Goal: Information Seeking & Learning: Learn about a topic

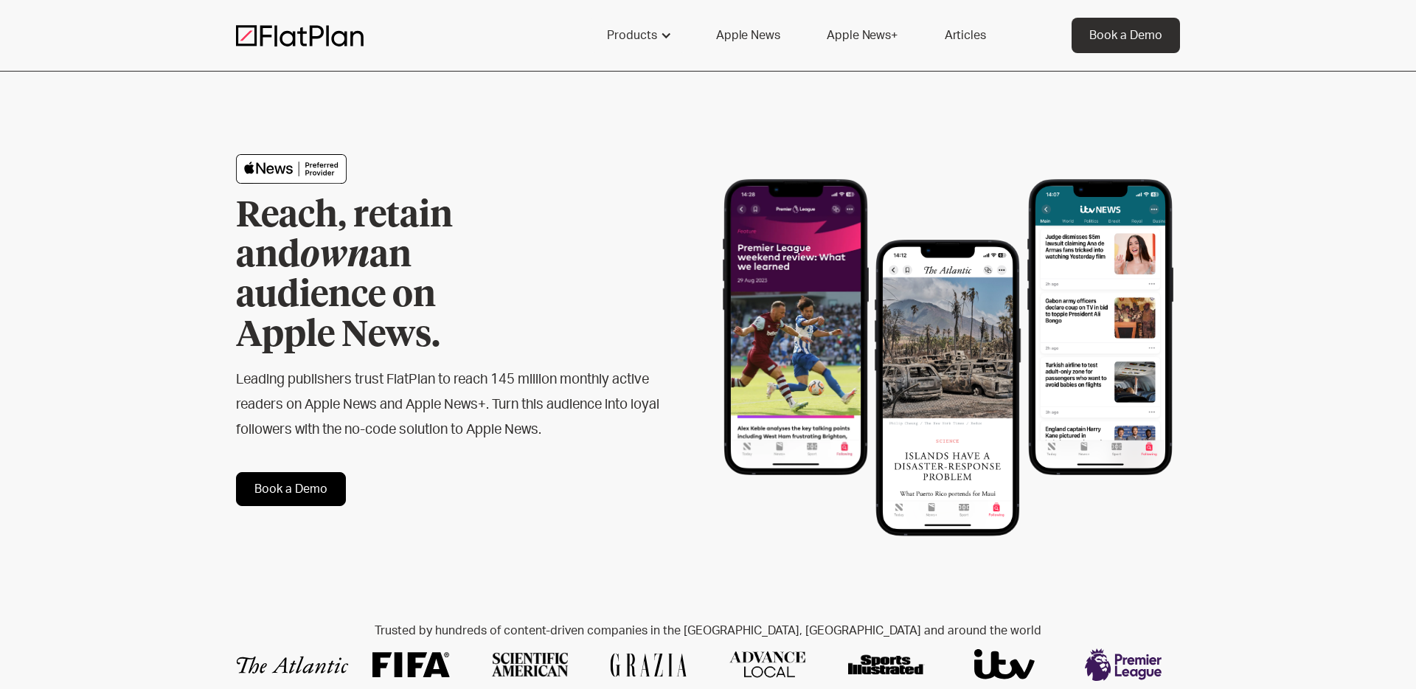
click at [757, 46] on link "Apple News" at bounding box center [748, 35] width 99 height 35
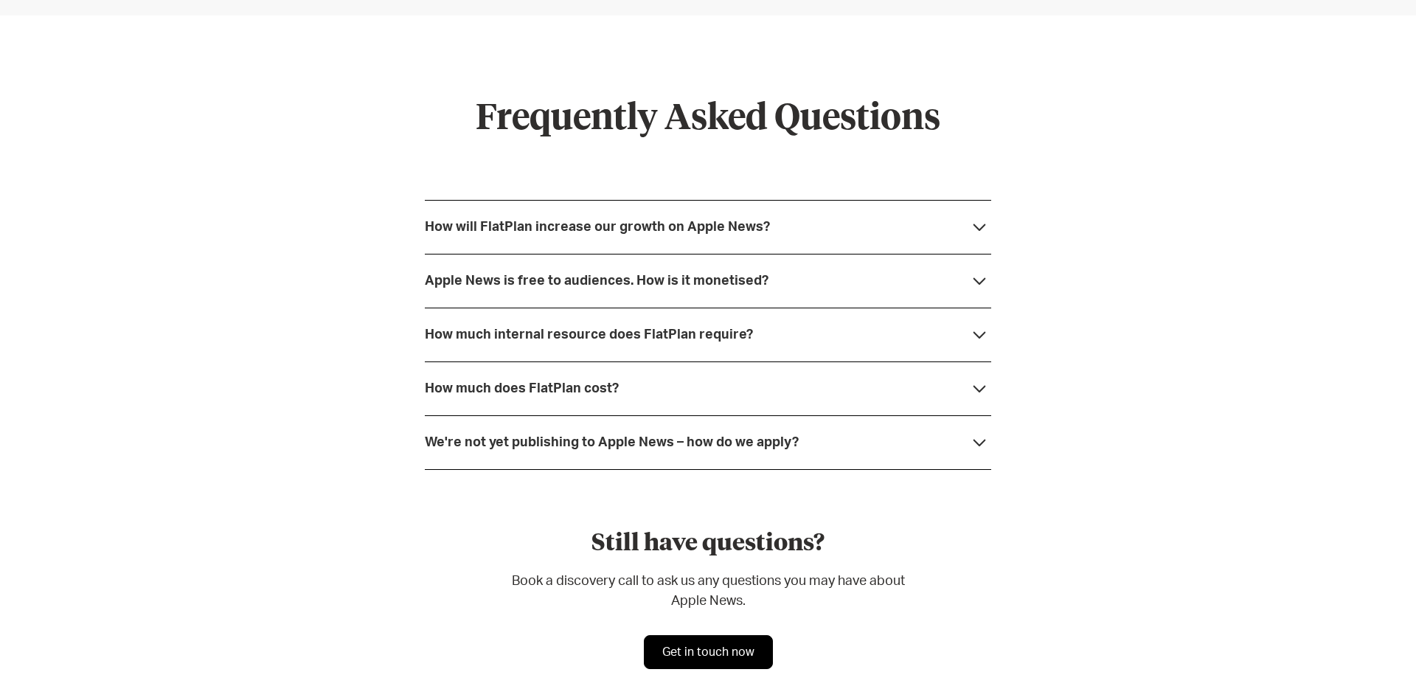
scroll to position [3890, 0]
click at [601, 232] on div "How will FlatPlan increase our growth on Apple News?" at bounding box center [597, 225] width 345 height 15
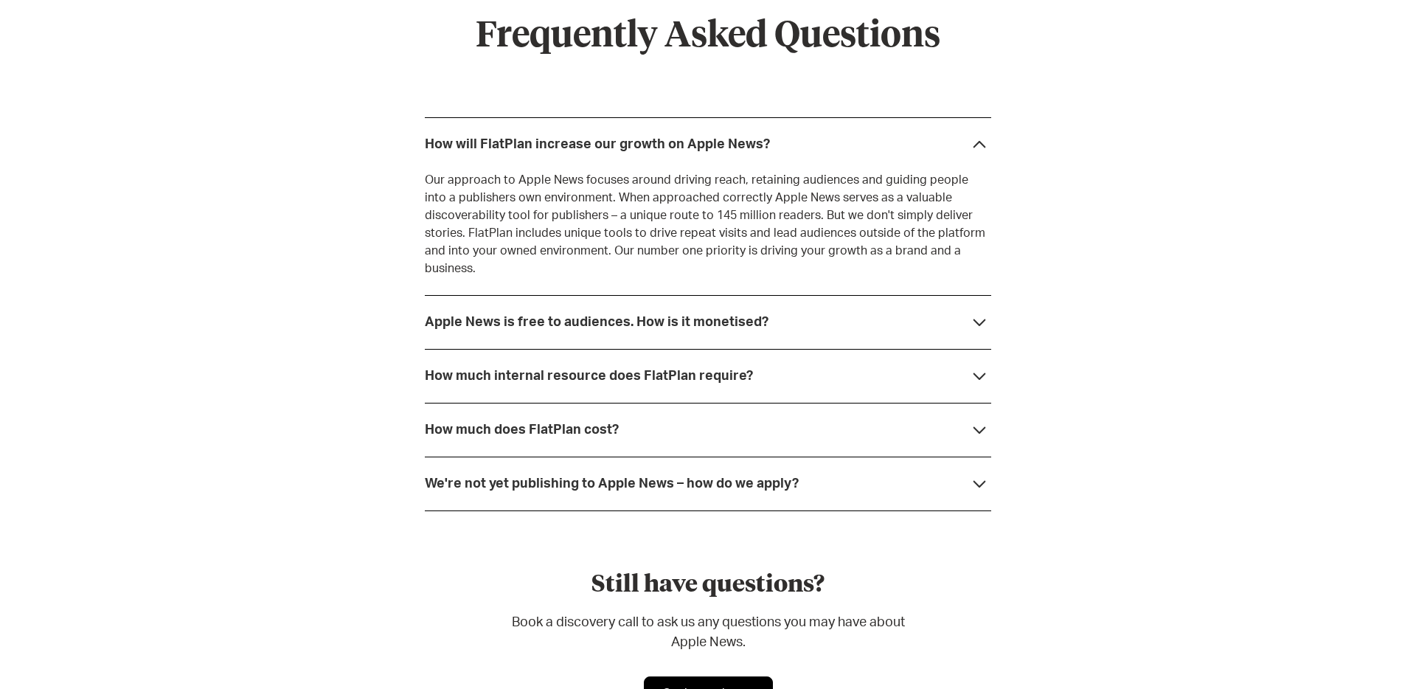
scroll to position [3973, 0]
click at [415, 145] on div "Frequently Asked Questions How will FlatPlan increase our growth on Apple News?…" at bounding box center [708, 360] width 1416 height 859
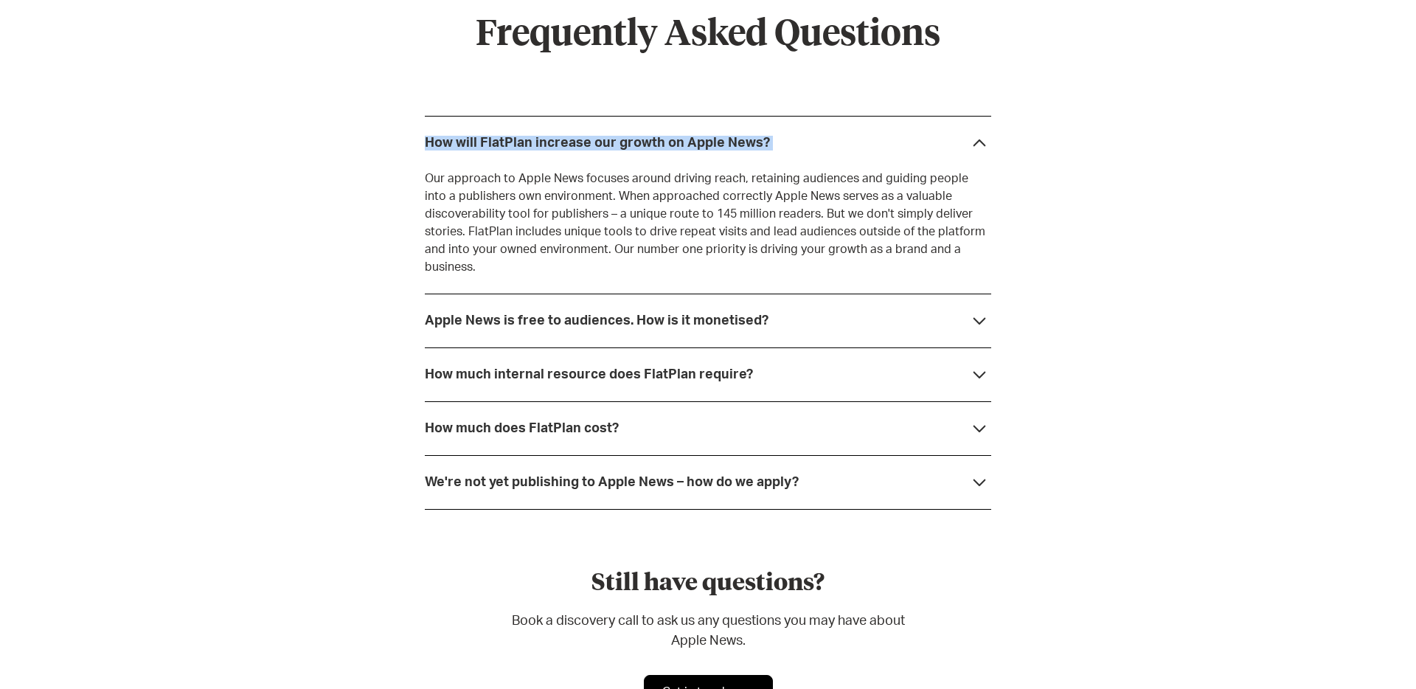
click at [415, 145] on div "Frequently Asked Questions How will FlatPlan increase our growth on Apple News?…" at bounding box center [708, 360] width 1416 height 859
copy div "How will FlatPlan increase our growth on Apple News?"
click at [469, 314] on div "Apple News is free to audiences. How is it monetised?" at bounding box center [597, 321] width 344 height 15
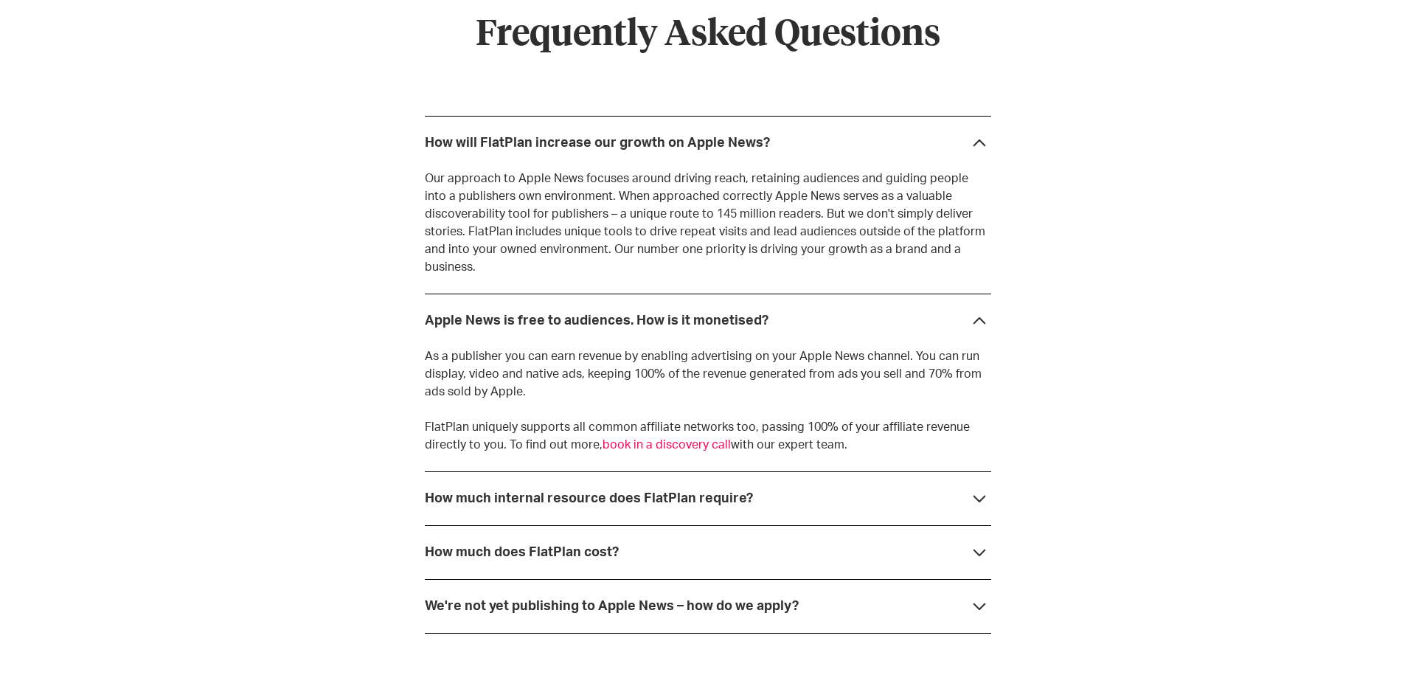
click at [423, 304] on div "Frequently Asked Questions How will FlatPlan increase our growth on Apple News?…" at bounding box center [708, 422] width 1416 height 983
copy div "Apple News is free to audiences. How is it monetised?"
click at [508, 491] on div "How much internal resource does FlatPlan require?" at bounding box center [589, 498] width 328 height 15
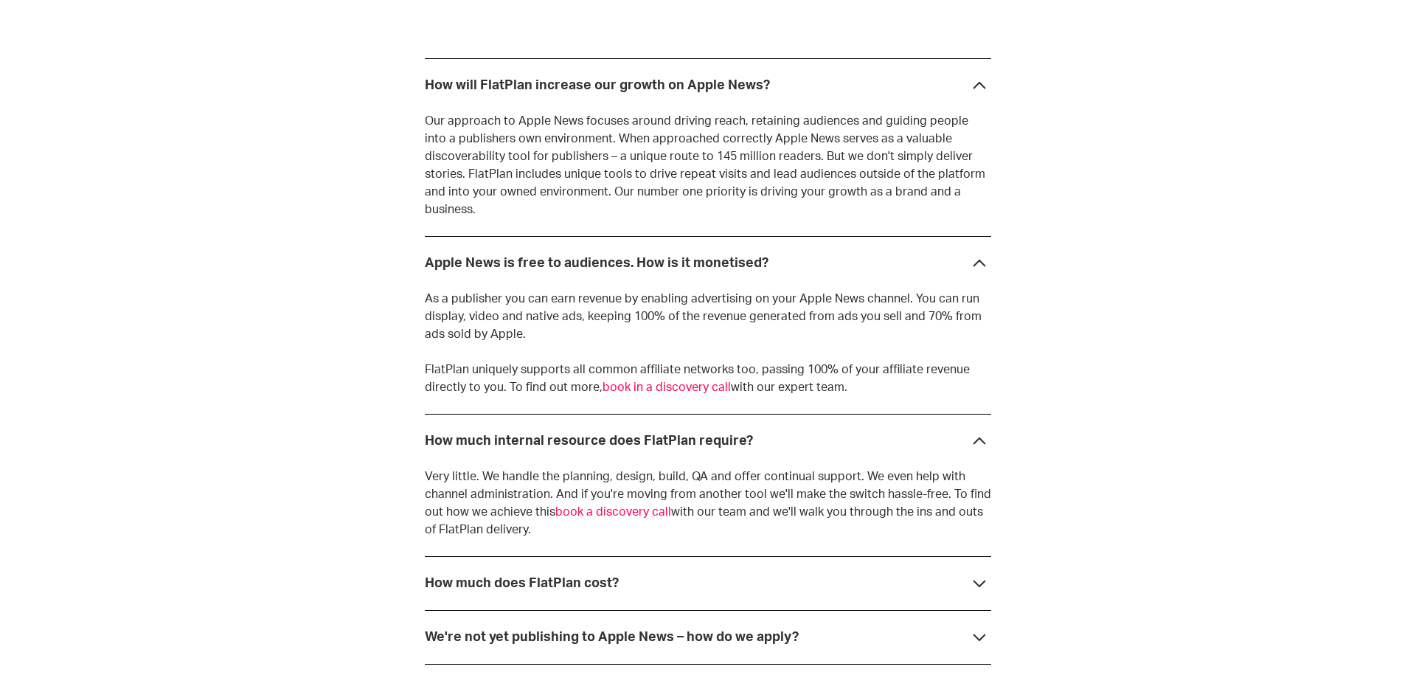
scroll to position [4091, 0]
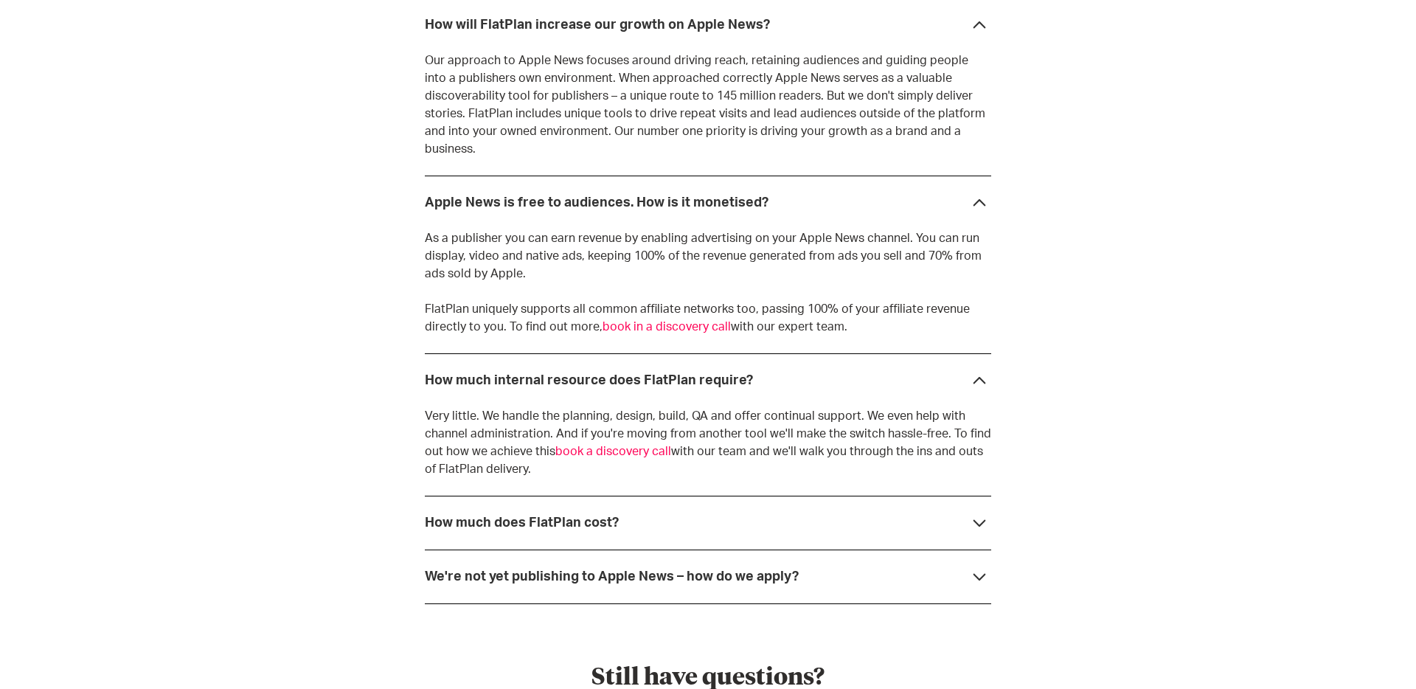
click at [416, 363] on div "Frequently Asked Questions How will FlatPlan increase our growth on Apple News?…" at bounding box center [708, 349] width 1416 height 1072
copy div "How much internal resource does FlatPlan require?"
click at [502, 516] on strong "How much does FlatPlan cost?" at bounding box center [522, 522] width 194 height 13
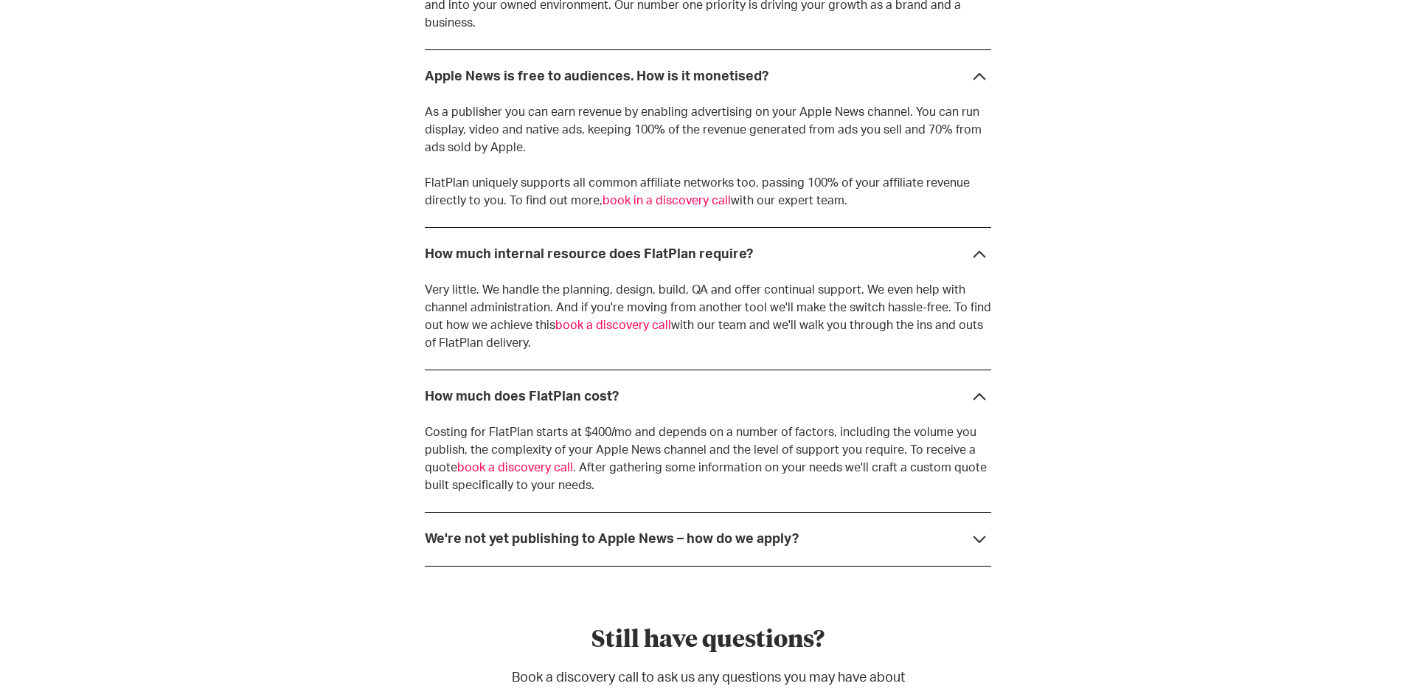
scroll to position [4253, 0]
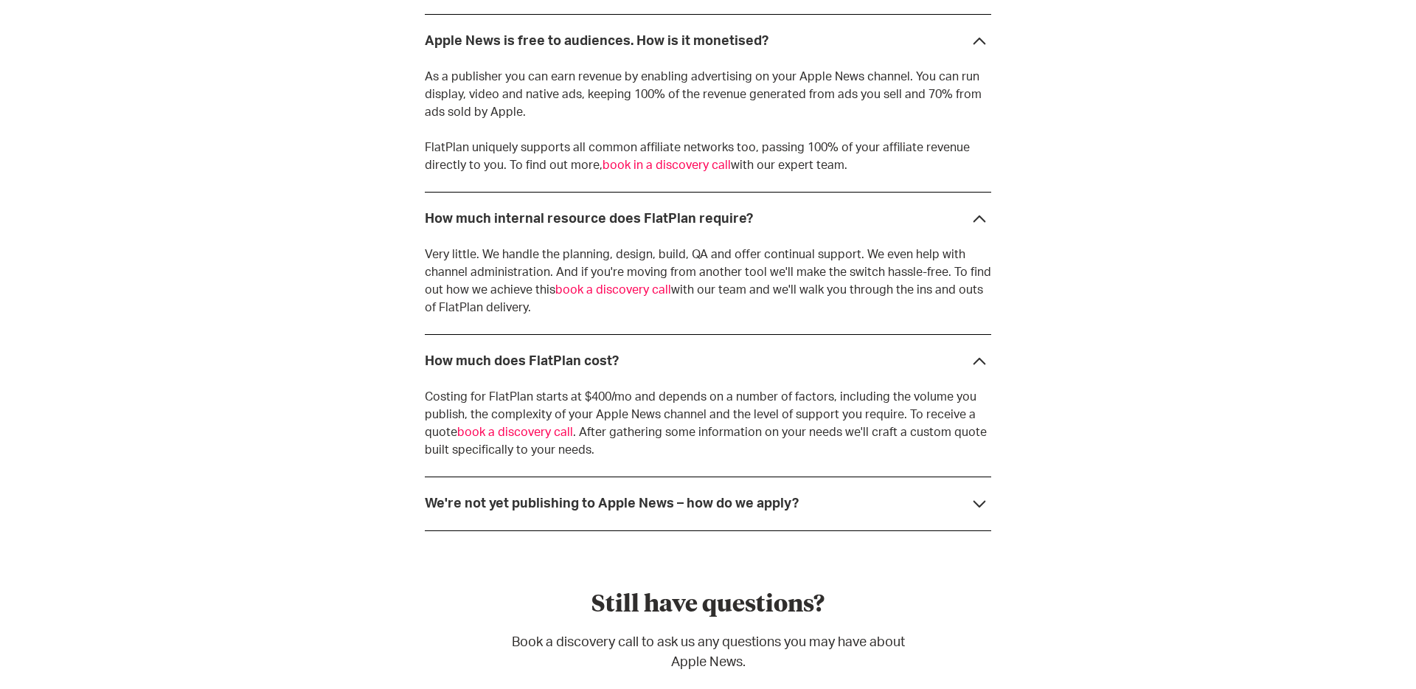
click at [423, 345] on div "Frequently Asked Questions How will FlatPlan increase our growth on Apple News?…" at bounding box center [708, 232] width 1416 height 1160
copy div "How much does FlatPlan cost?"
click at [611, 497] on strong "We're not yet publishing to Apple News – how do we apply?" at bounding box center [612, 503] width 374 height 13
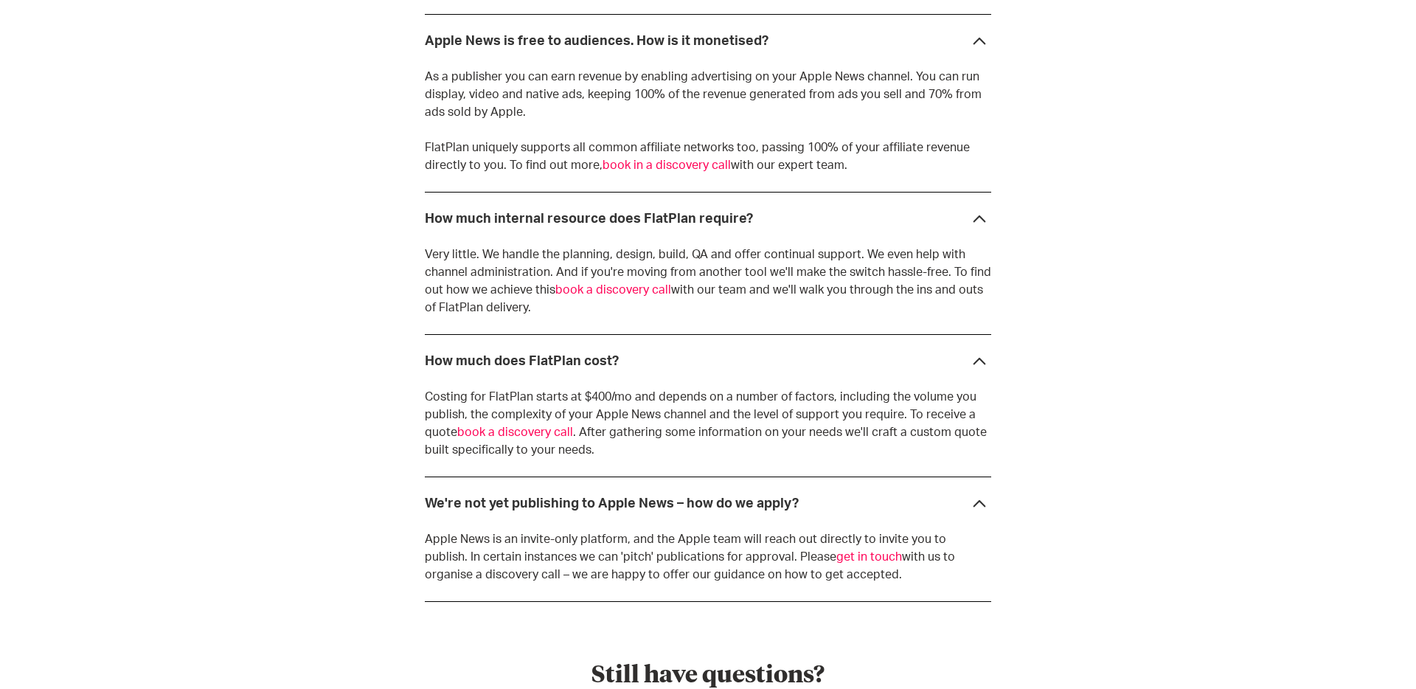
scroll to position [4373, 0]
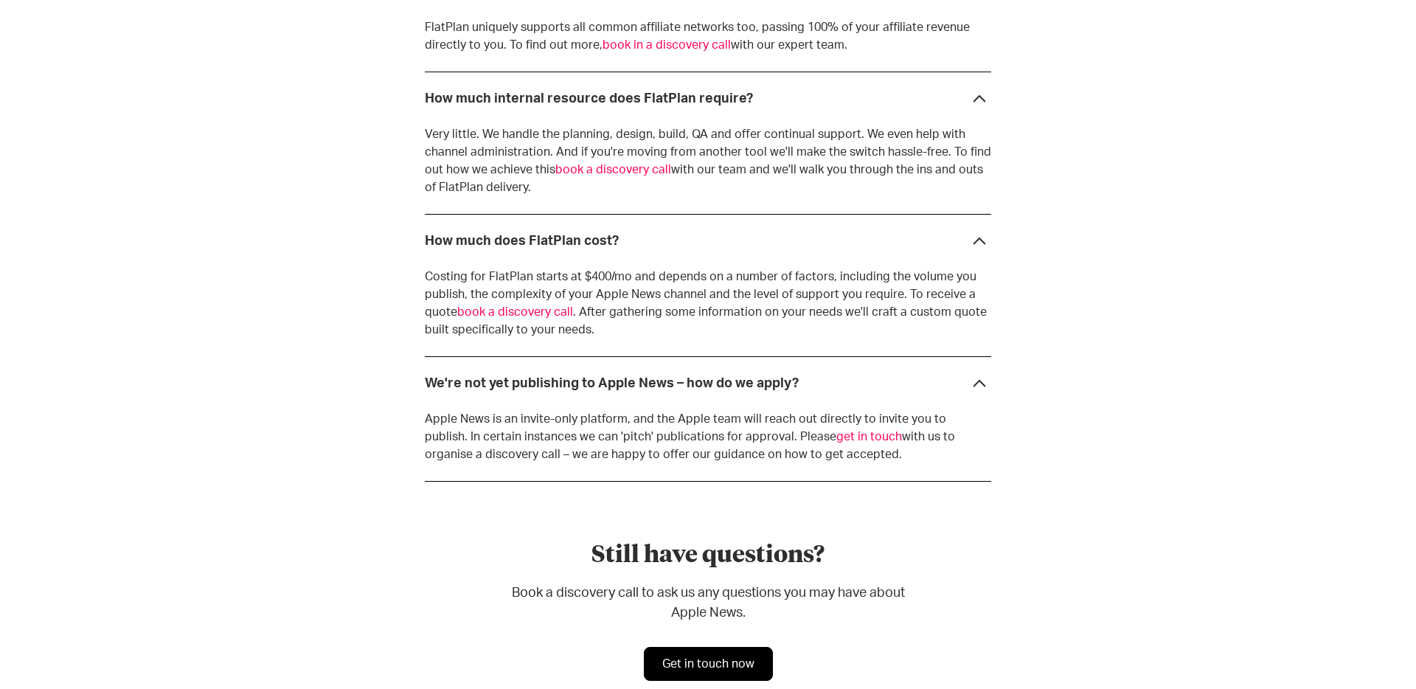
click at [420, 367] on div "Frequently Asked Questions How will FlatPlan increase our growth on Apple News?…" at bounding box center [708, 147] width 1416 height 1231
copy div "We're not yet publishing to Apple News – how do we apply?"
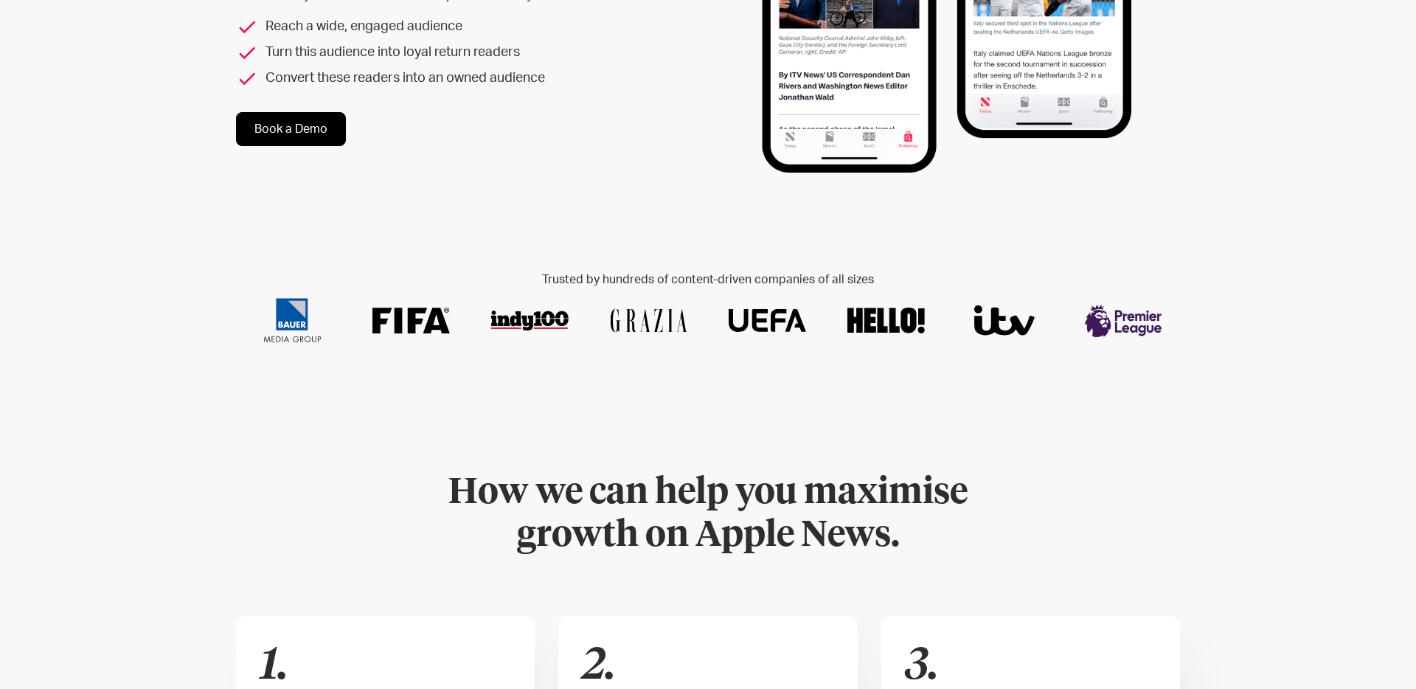
scroll to position [0, 0]
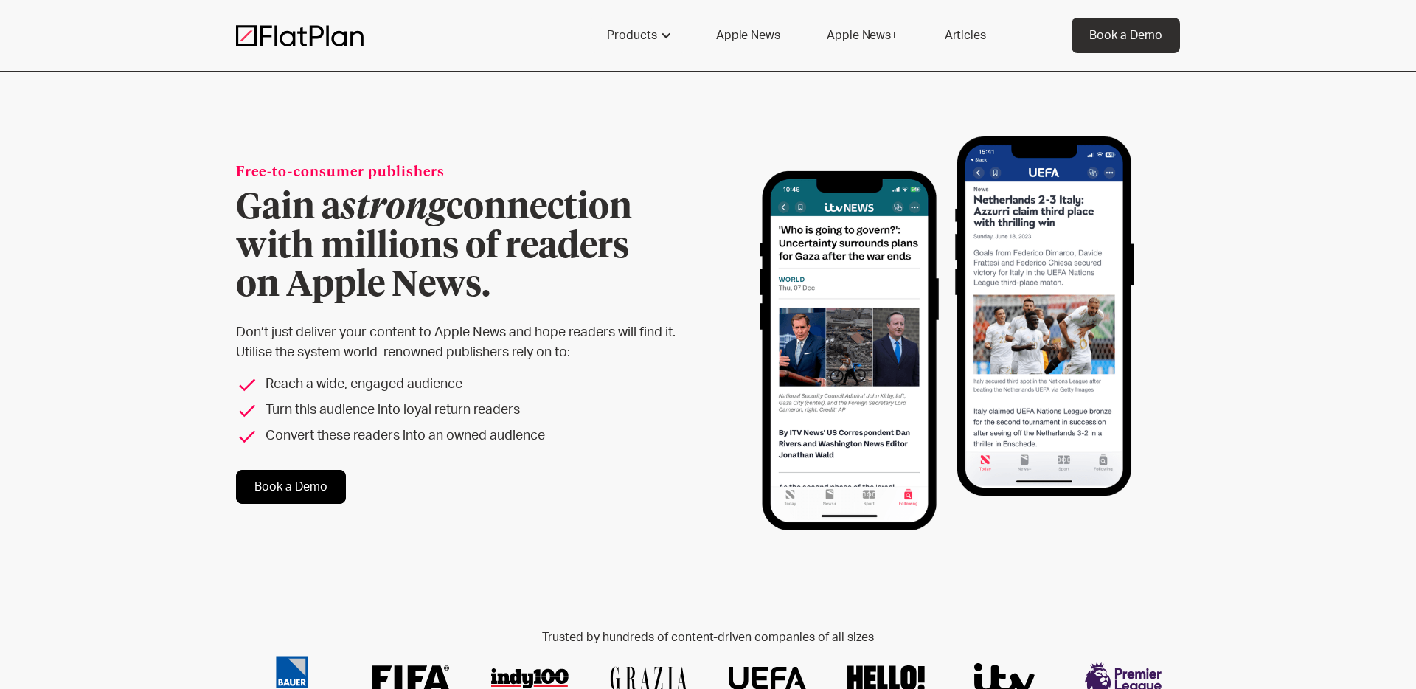
click at [859, 38] on link "Apple News+" at bounding box center [861, 35] width 105 height 35
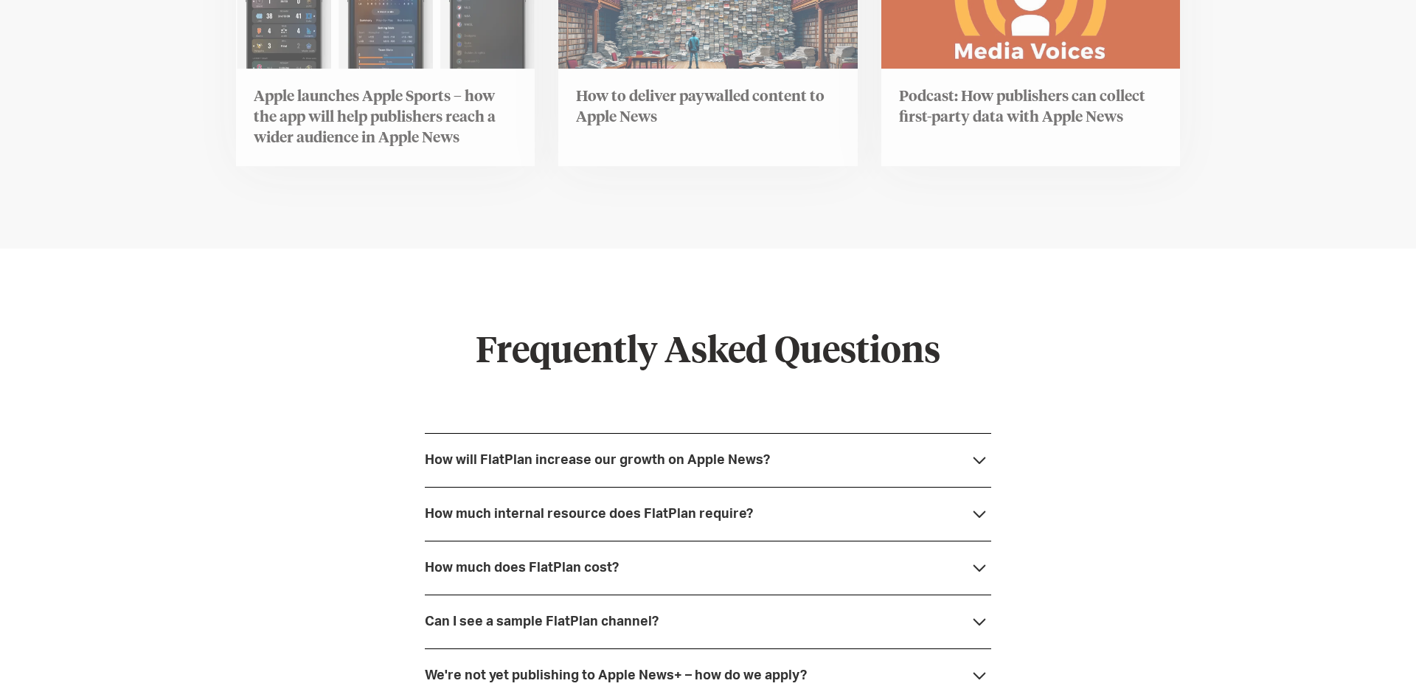
scroll to position [5531, 0]
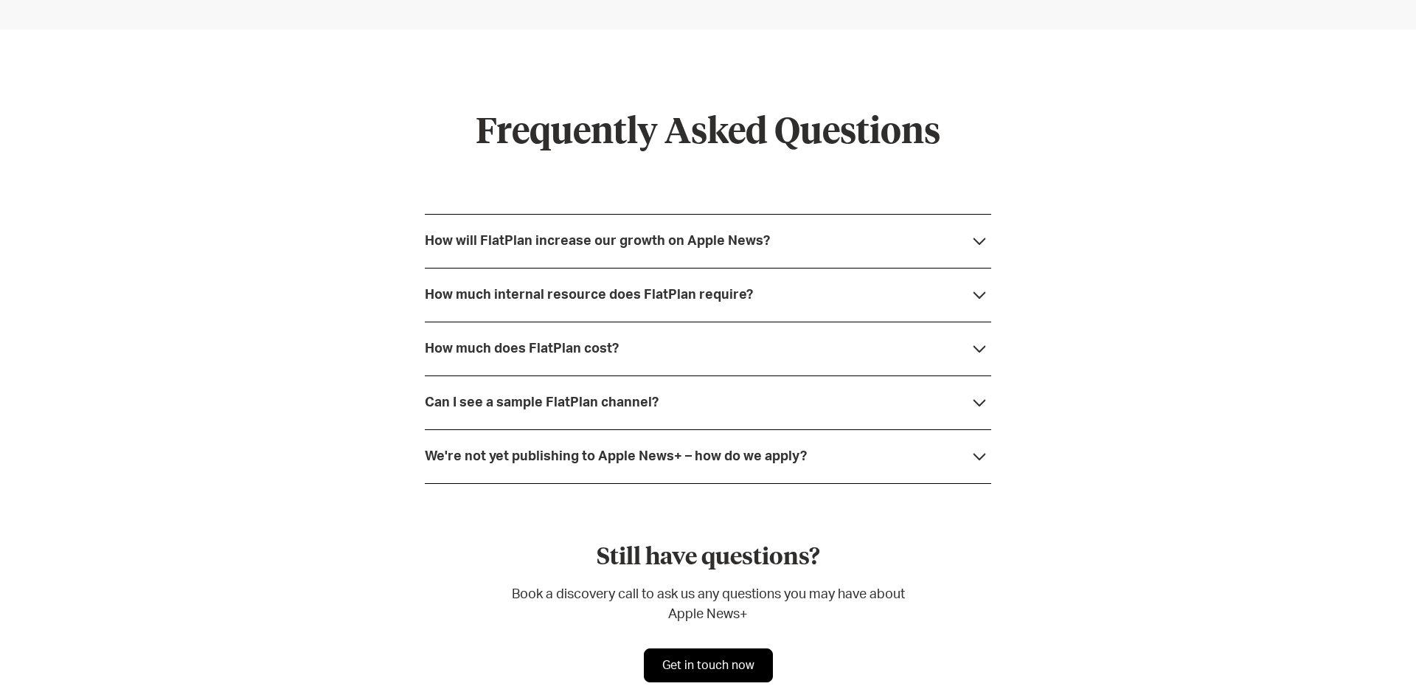
click at [490, 342] on div "How much does FlatPlan cost?" at bounding box center [522, 349] width 194 height 15
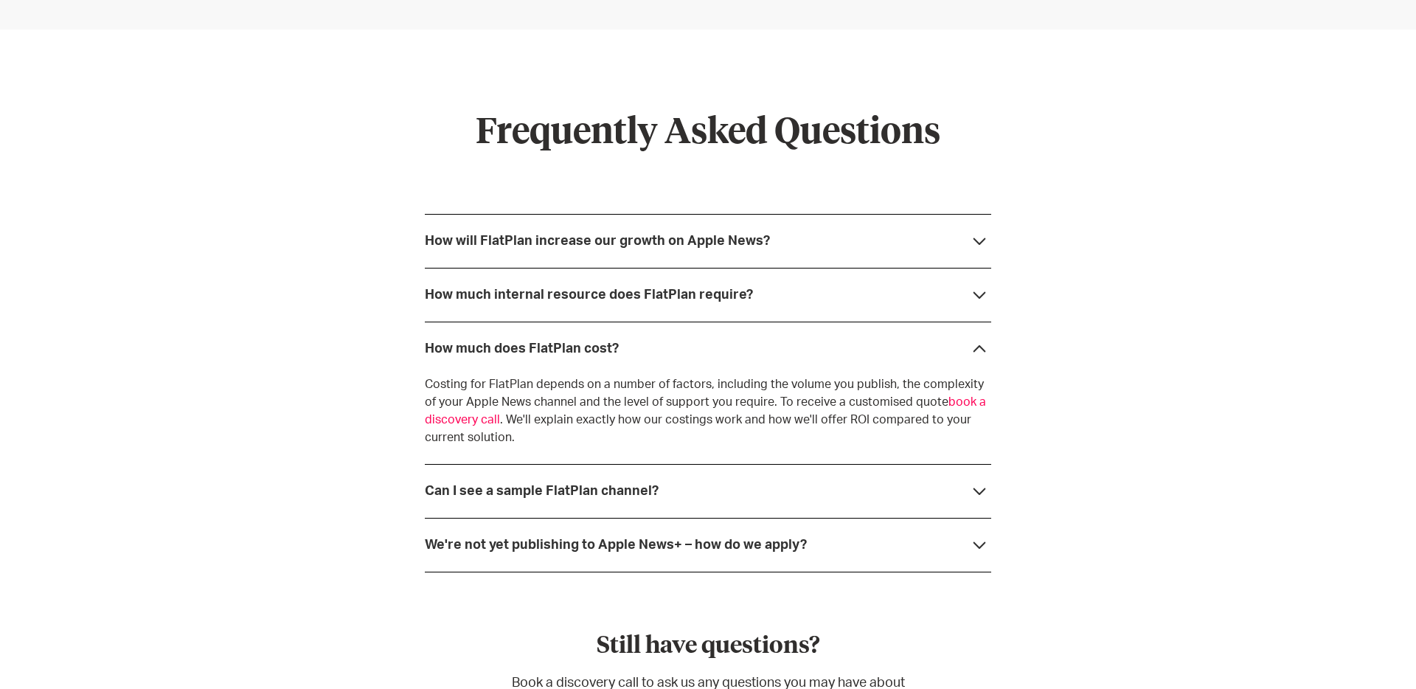
click at [490, 342] on div "How much does FlatPlan cost?" at bounding box center [522, 349] width 194 height 15
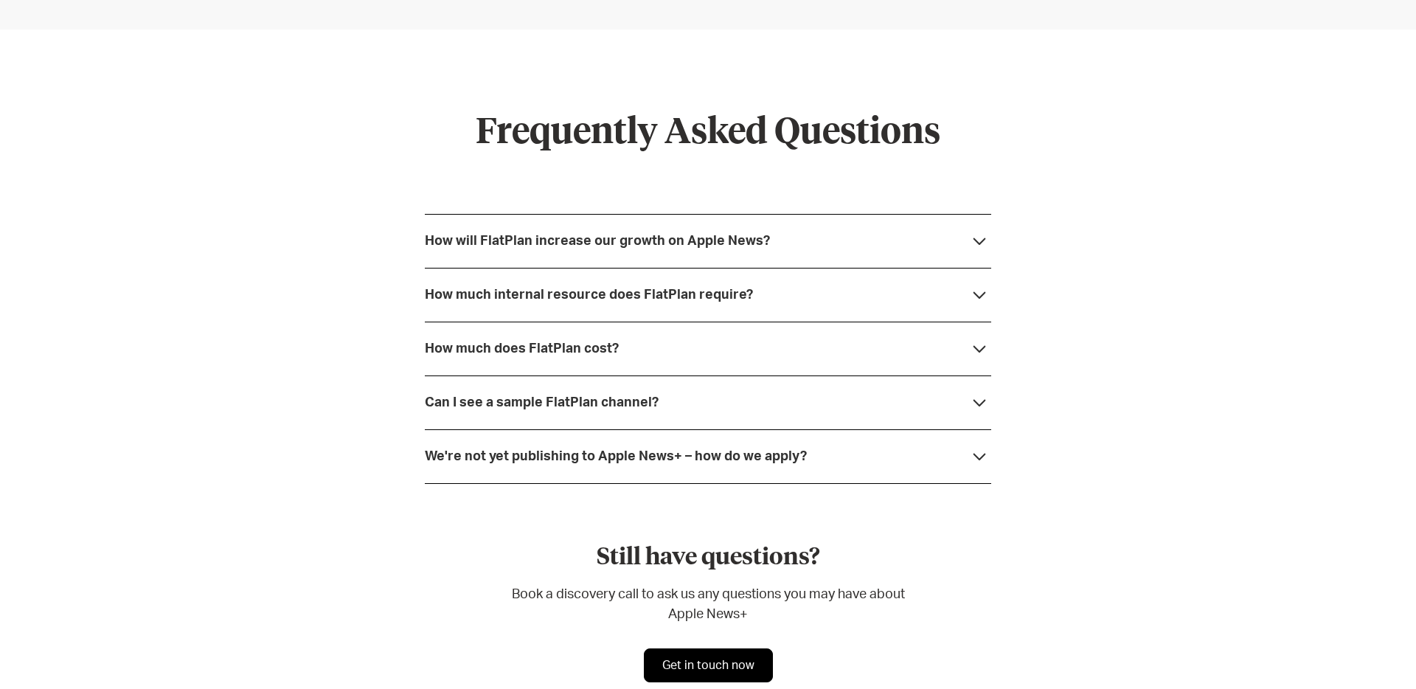
click at [553, 395] on div "Can I see a sample FlatPlan channel?" at bounding box center [542, 402] width 234 height 15
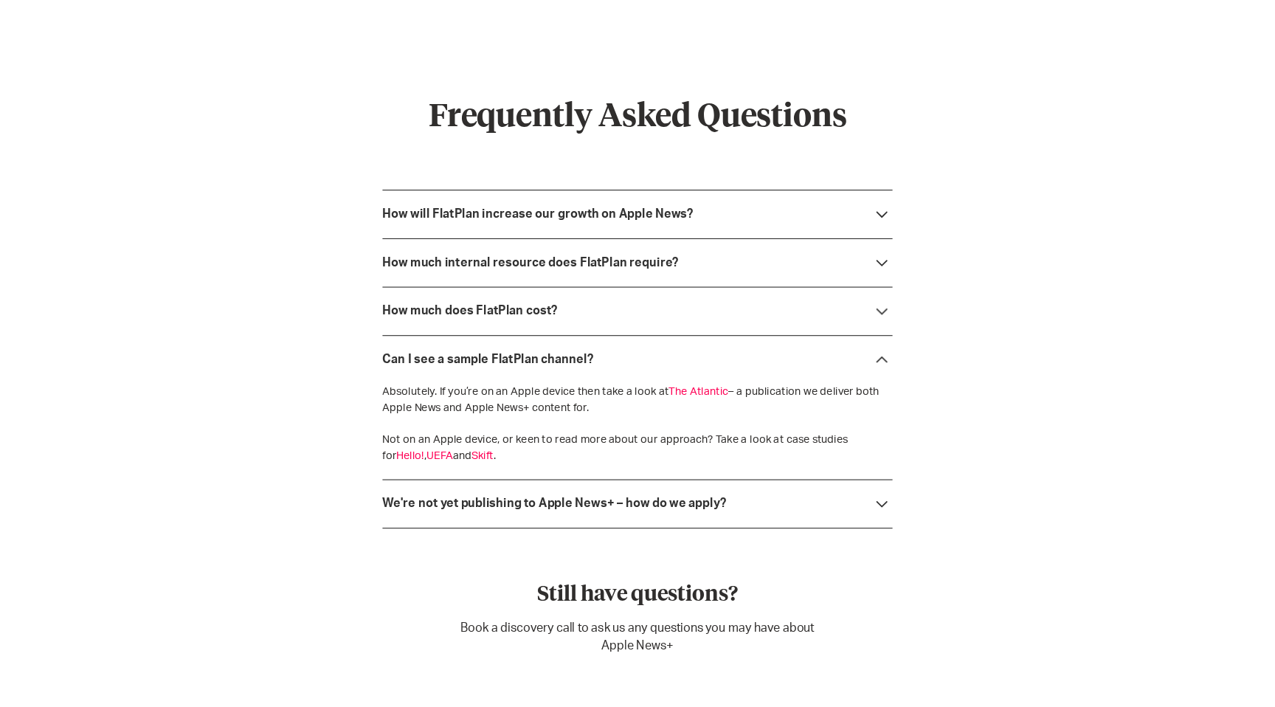
scroll to position [5639, 0]
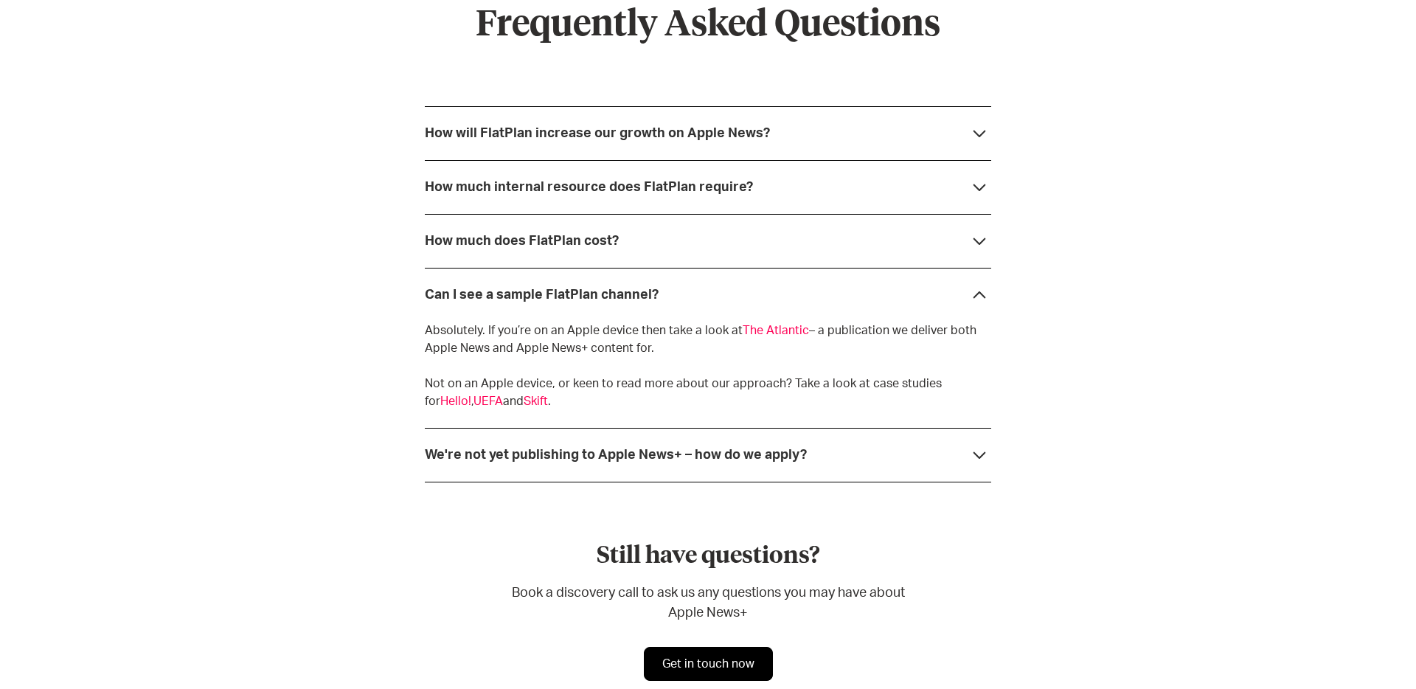
click at [416, 282] on div "Frequently Asked Questions How will FlatPlan increase our growth on Apple News?…" at bounding box center [708, 343] width 1416 height 842
copy div "Can I see a sample FlatPlan channel?"
